Goal: Task Accomplishment & Management: Use online tool/utility

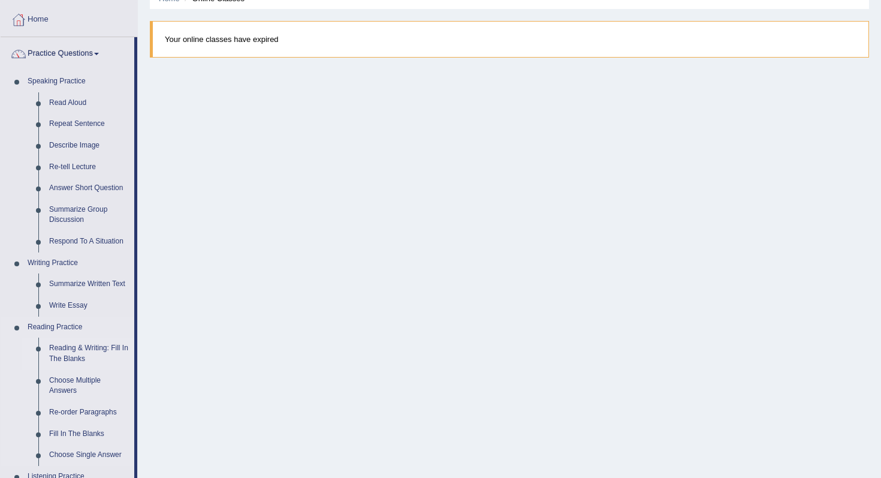
scroll to position [61, 0]
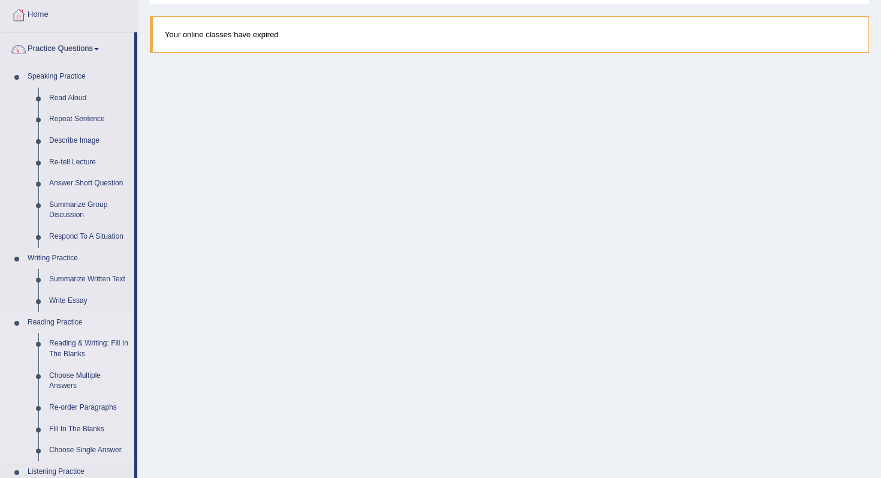
click at [82, 351] on link "Reading & Writing: Fill In The Blanks" at bounding box center [89, 349] width 91 height 32
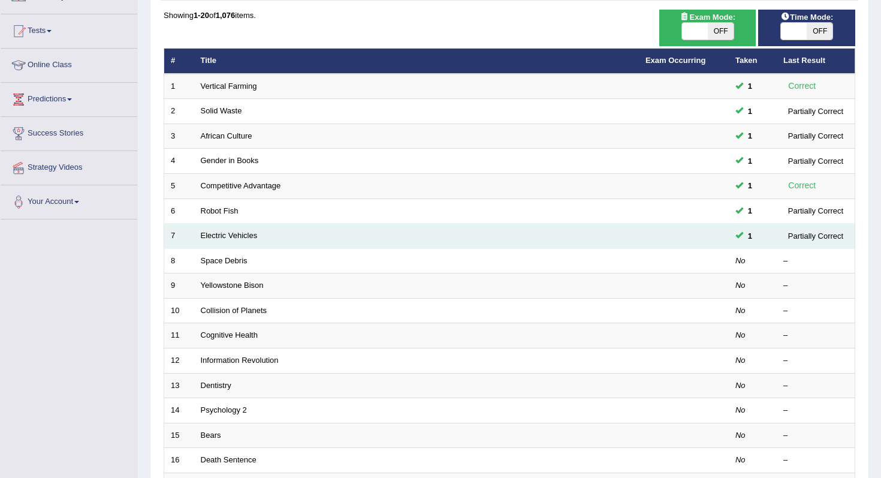
scroll to position [118, 0]
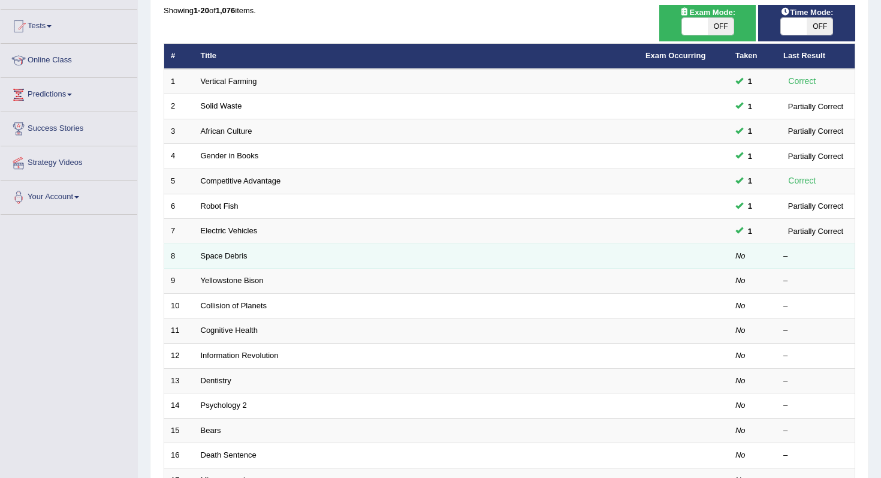
click at [240, 261] on td "Space Debris" at bounding box center [416, 255] width 445 height 25
click at [238, 256] on link "Space Debris" at bounding box center [224, 255] width 47 height 9
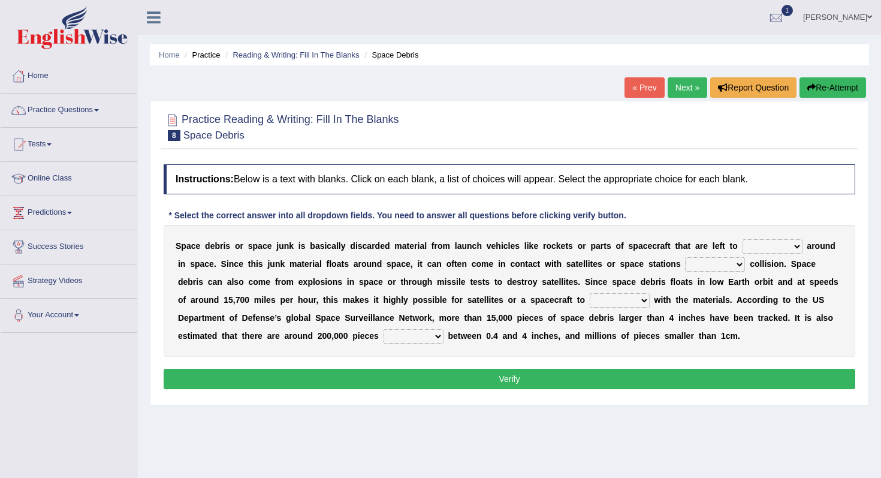
click at [780, 249] on select "twist center roam loll" at bounding box center [773, 246] width 60 height 14
click at [775, 251] on select "twist center roam loll" at bounding box center [773, 246] width 60 height 14
click at [753, 246] on select "twist center roam loll" at bounding box center [773, 246] width 60 height 14
drag, startPoint x: 173, startPoint y: 242, endPoint x: 507, endPoint y: 263, distance: 334.5
click at [507, 263] on div "S p a c e d e b r i s o r s p a c e j u n k i s b a s i c a l l y d i s c a r d…" at bounding box center [510, 291] width 692 height 132
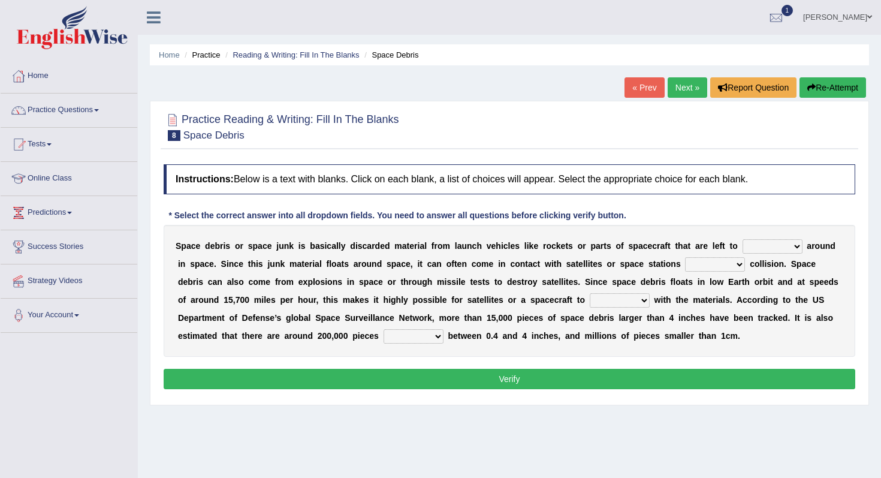
click at [768, 242] on select "twist center roam loll" at bounding box center [773, 246] width 60 height 14
click at [743, 239] on select "twist center roam loll" at bounding box center [773, 246] width 60 height 14
click at [785, 249] on select "twist center roam loll" at bounding box center [773, 246] width 60 height 14
select select "twist"
click at [743, 239] on select "twist center roam loll" at bounding box center [773, 246] width 60 height 14
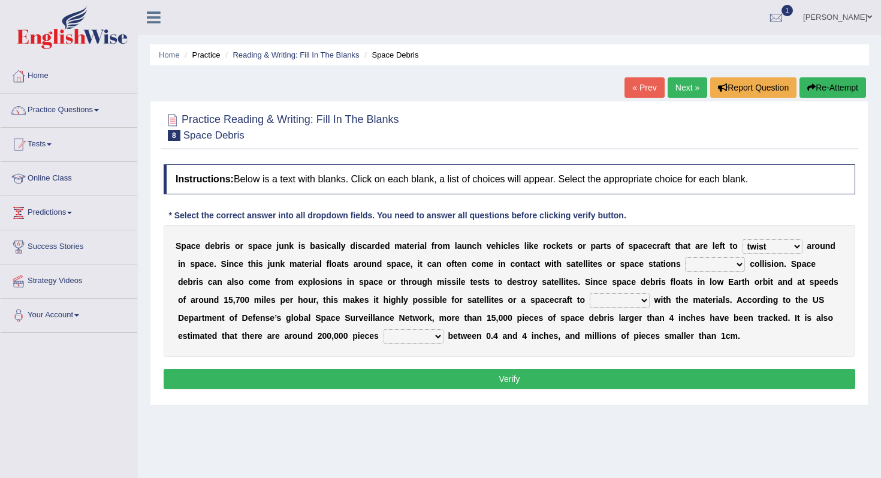
click at [708, 267] on select "risks risk risked risking" at bounding box center [715, 264] width 60 height 14
click at [725, 267] on select "risks risk risked risking" at bounding box center [715, 264] width 60 height 14
select select "risked"
click at [686, 257] on select "risks risk risked risking" at bounding box center [715, 264] width 60 height 14
click at [605, 304] on select "collect collate collide collocate" at bounding box center [620, 300] width 60 height 14
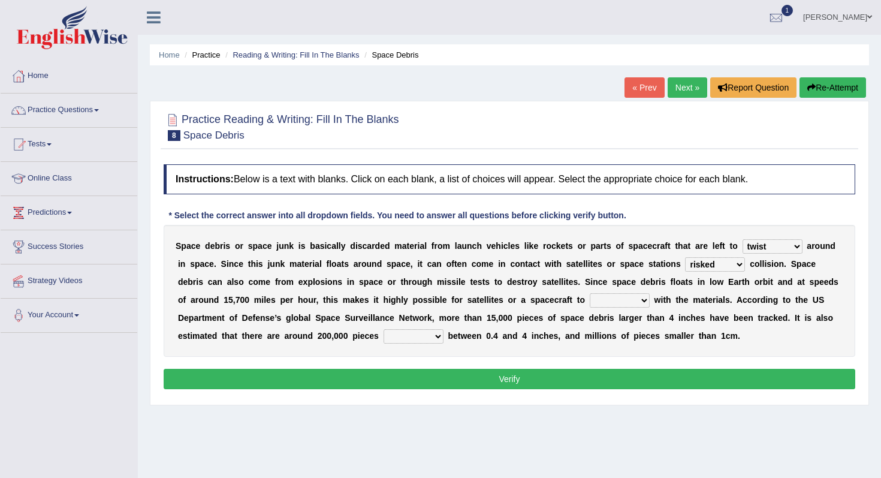
click at [590, 293] on select "collect collate collide collocate" at bounding box center [620, 300] width 60 height 14
click at [619, 303] on select "collect collate collide collocate" at bounding box center [620, 300] width 60 height 14
click at [590, 293] on select "collect collate collide collocate" at bounding box center [620, 300] width 60 height 14
click at [613, 299] on select "collect collate collide collocate" at bounding box center [620, 300] width 60 height 14
select select "collide"
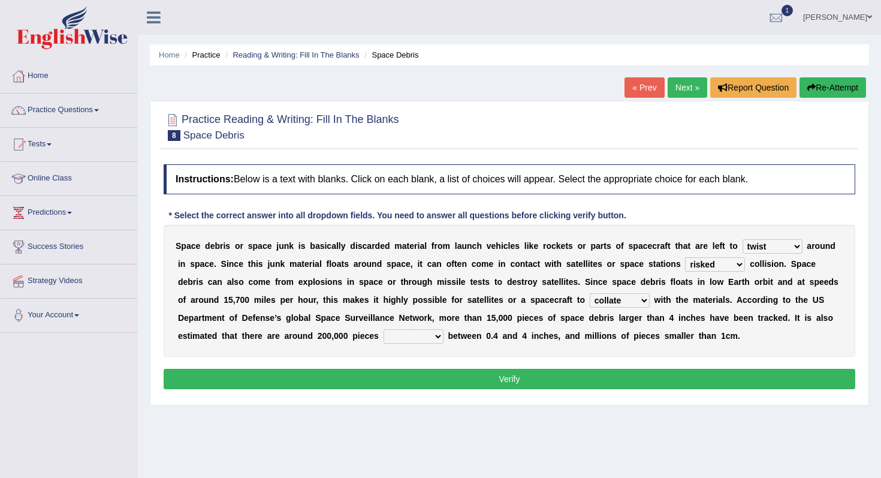
click at [590, 293] on select "collect collate collide collocate" at bounding box center [620, 300] width 60 height 14
click at [417, 340] on select "sized sizing size sizes" at bounding box center [414, 336] width 60 height 14
click at [432, 345] on div "S p a c e d e b r i s o r s p a c e j u n k i s b a s i c a l l y d i s c a r d…" at bounding box center [510, 291] width 692 height 132
click at [429, 339] on select "sized sizing size sizes" at bounding box center [414, 336] width 60 height 14
select select "sized"
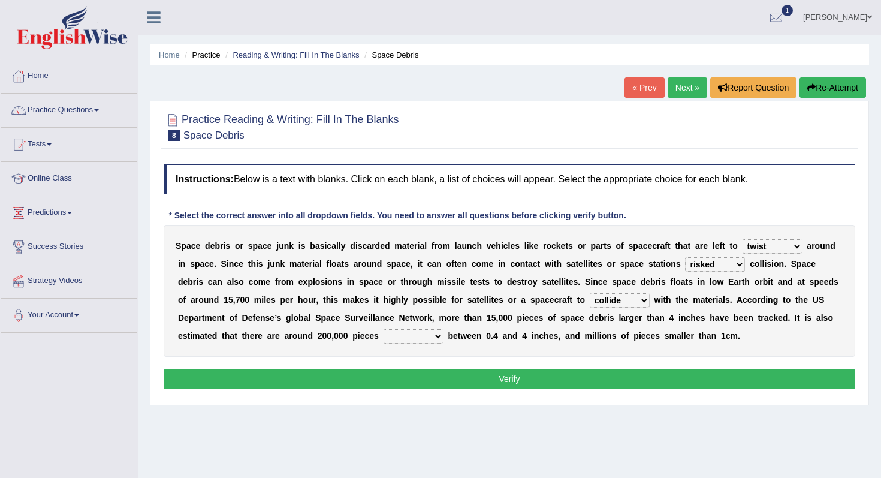
click at [384, 329] on select "sized sizing size sizes" at bounding box center [414, 336] width 60 height 14
click at [453, 378] on button "Verify" at bounding box center [510, 379] width 692 height 20
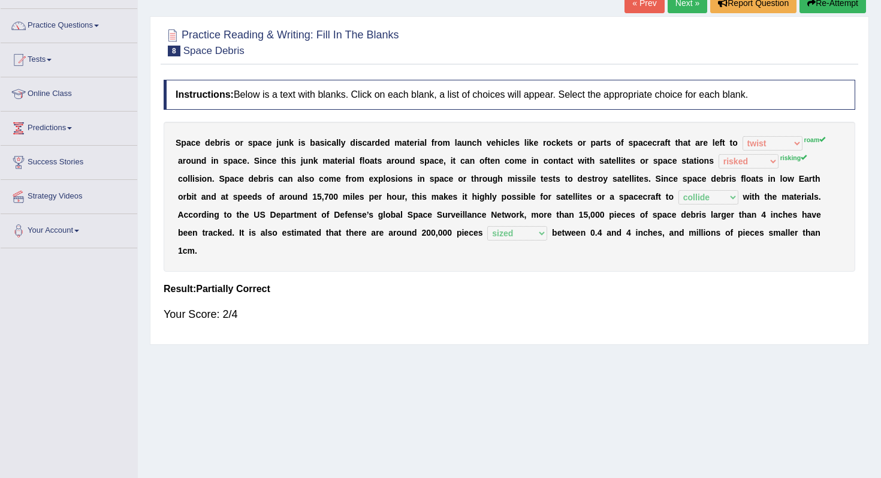
scroll to position [104, 0]
